Goal: Find specific page/section: Find specific page/section

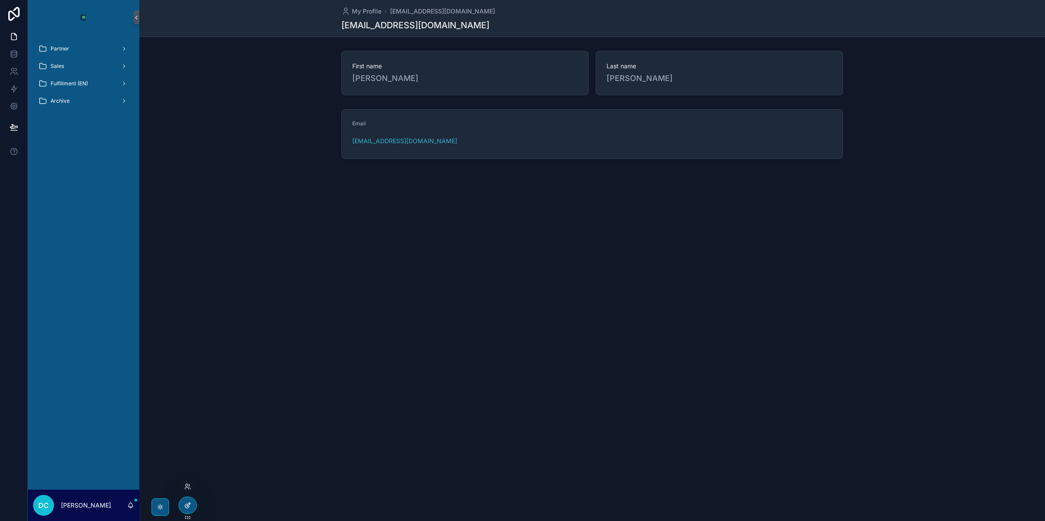
click at [184, 380] on div at bounding box center [187, 505] width 17 height 17
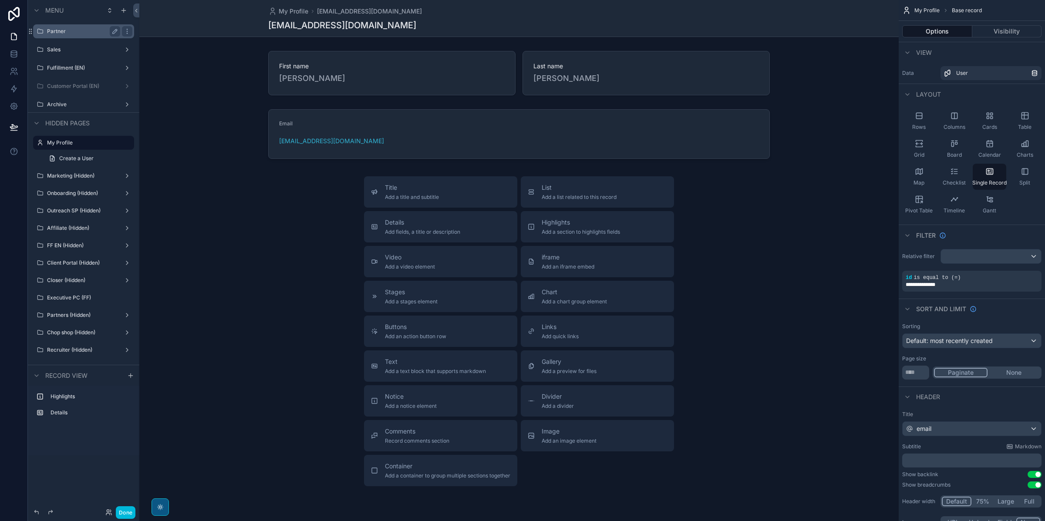
click at [89, 30] on label "Partner" at bounding box center [82, 31] width 70 height 7
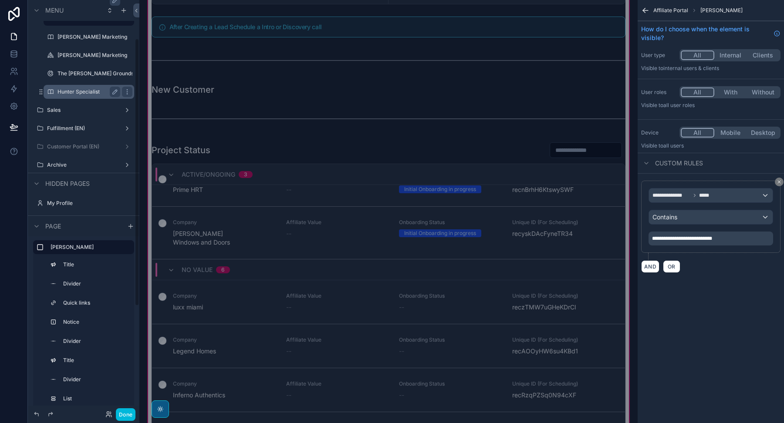
scroll to position [81, 0]
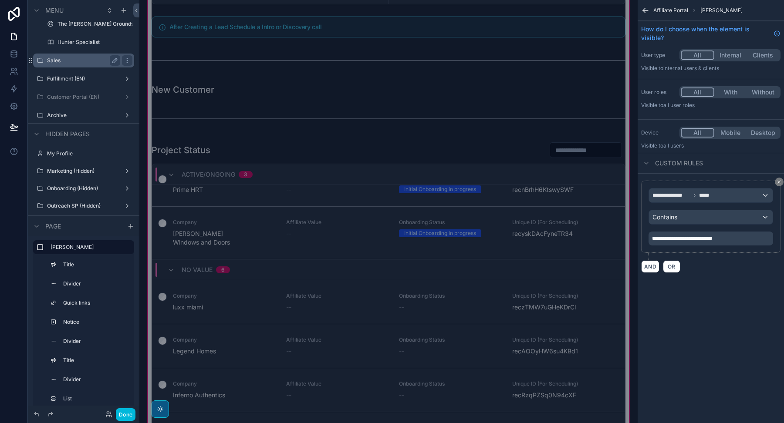
click at [70, 64] on div "Sales" at bounding box center [83, 60] width 73 height 10
